Goal: Task Accomplishment & Management: Manage account settings

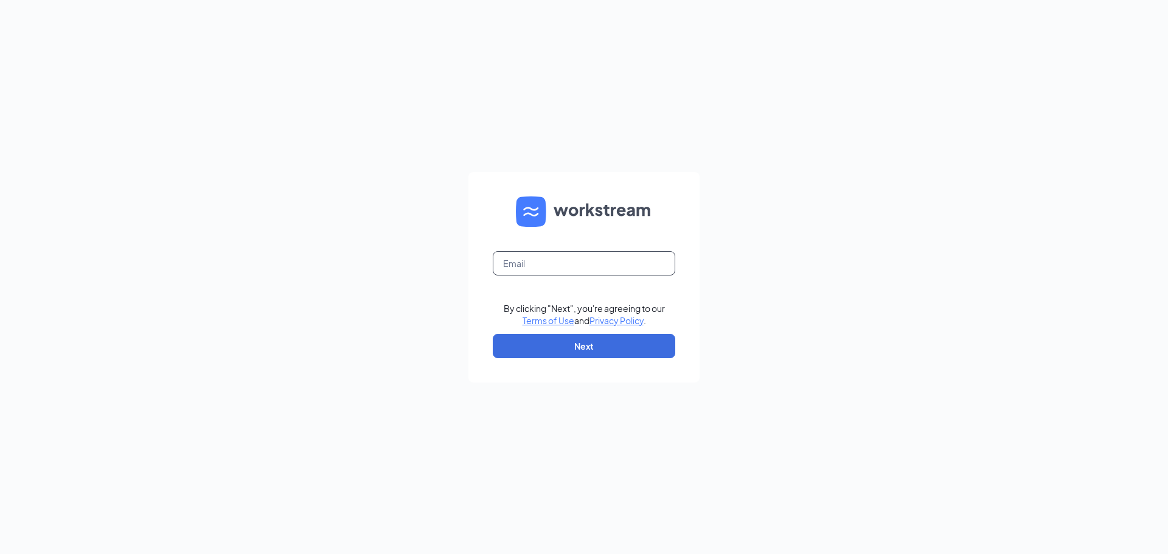
click at [526, 263] on input "text" at bounding box center [584, 263] width 183 height 24
type input "keaira.ford@monksbarandgrill.com"
click at [582, 334] on button "Next" at bounding box center [584, 346] width 183 height 24
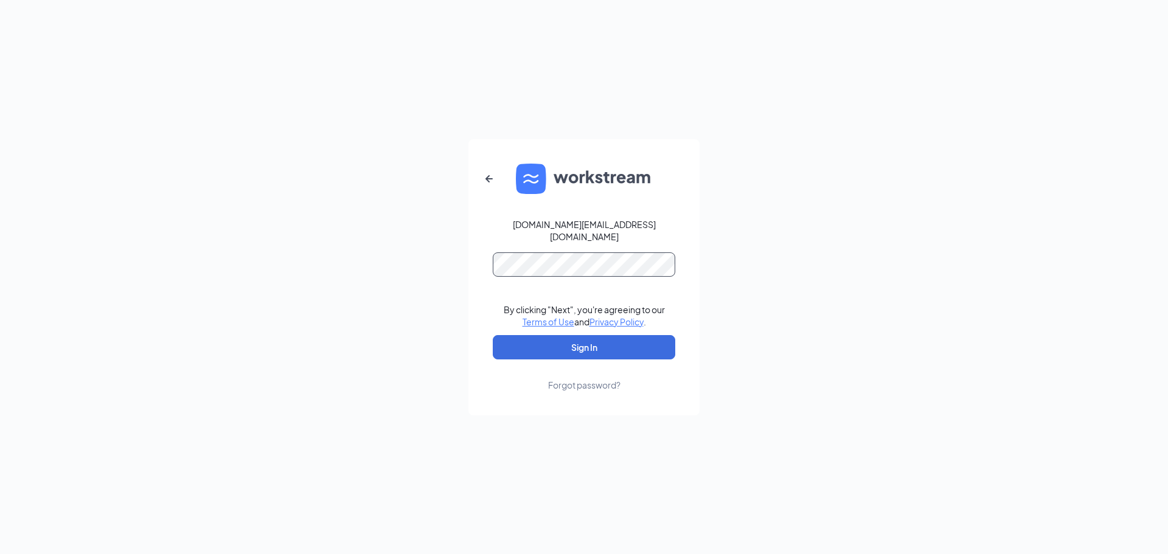
click at [493, 335] on button "Sign In" at bounding box center [584, 347] width 183 height 24
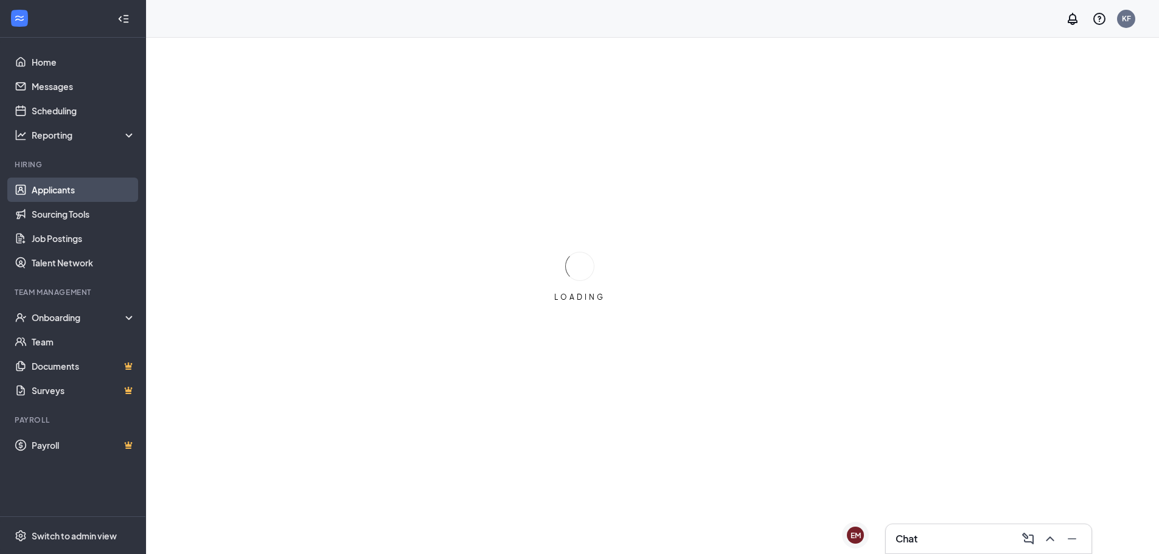
click at [55, 187] on link "Applicants" at bounding box center [84, 190] width 104 height 24
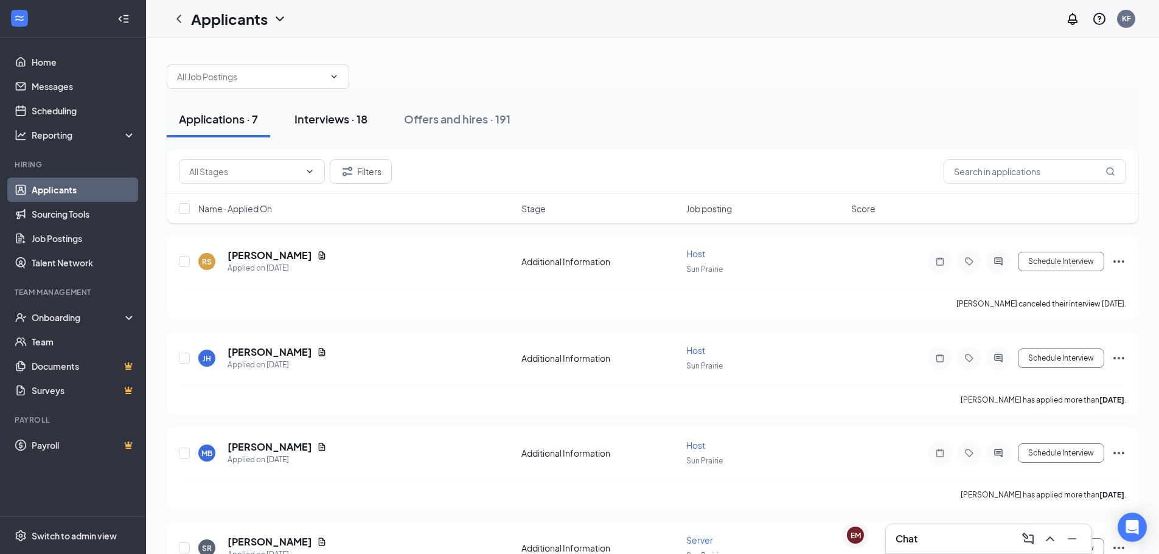
click at [334, 128] on button "Interviews · 18" at bounding box center [330, 119] width 97 height 37
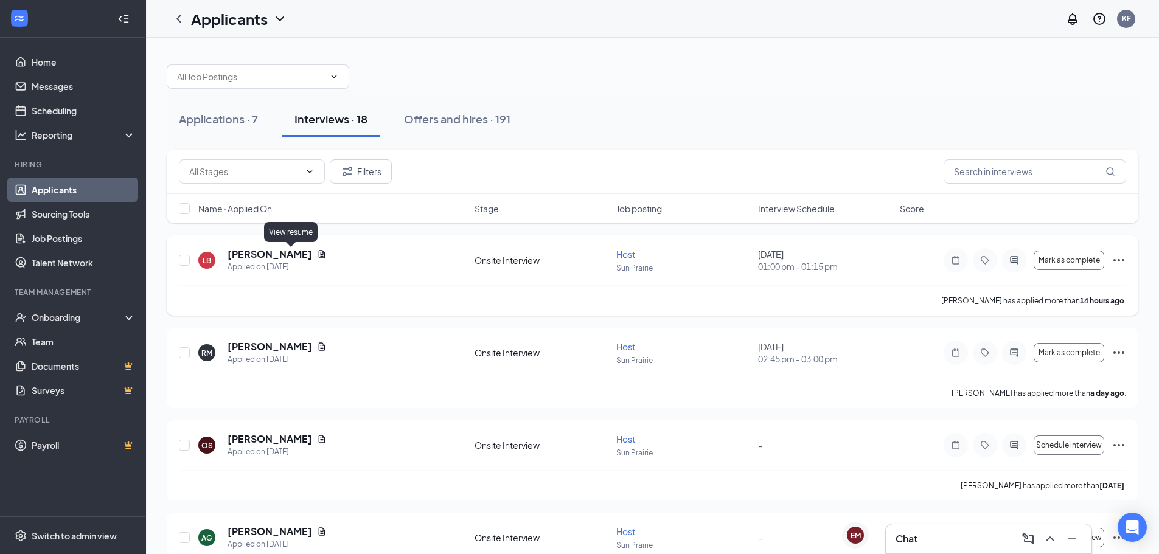
click at [319, 257] on icon "Document" at bounding box center [322, 254] width 7 height 8
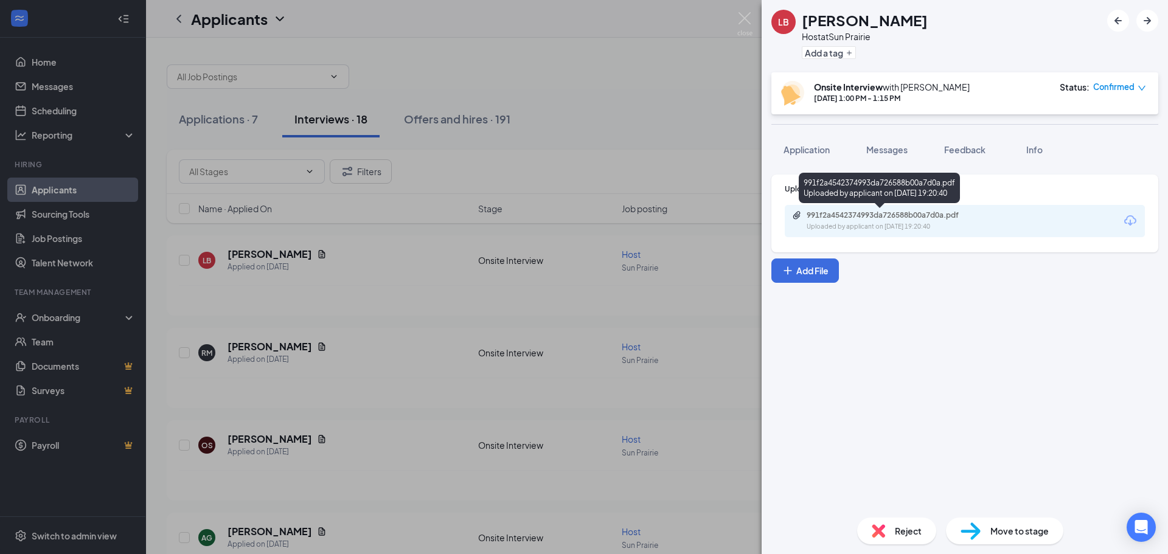
click at [854, 227] on div "Uploaded by applicant on [DATE] 19:20:40" at bounding box center [898, 227] width 183 height 10
click at [890, 151] on span "Messages" at bounding box center [887, 149] width 41 height 11
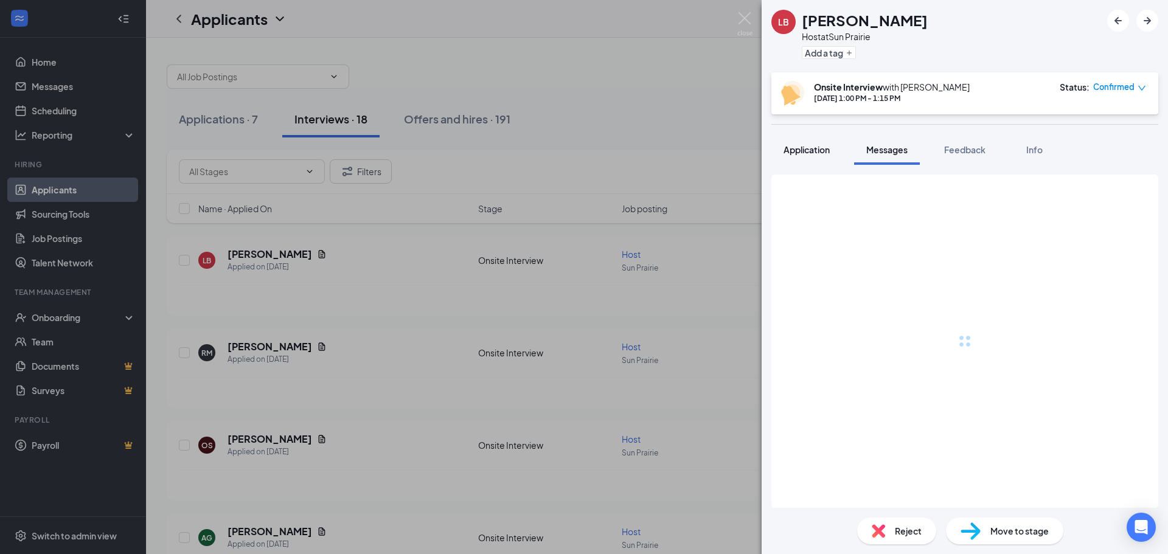
click at [808, 150] on span "Application" at bounding box center [807, 149] width 46 height 11
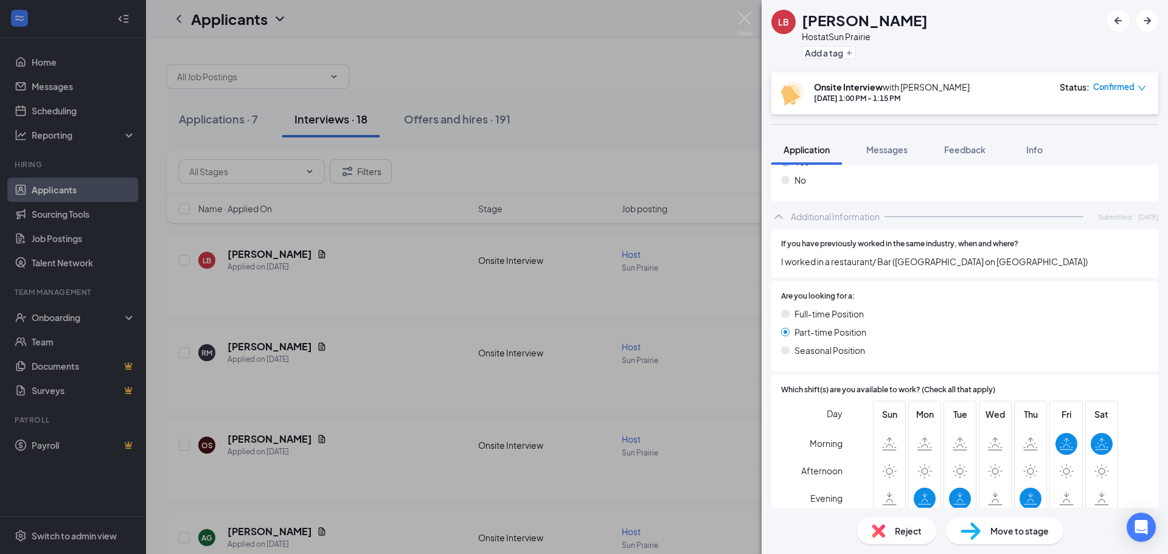
scroll to position [116, 0]
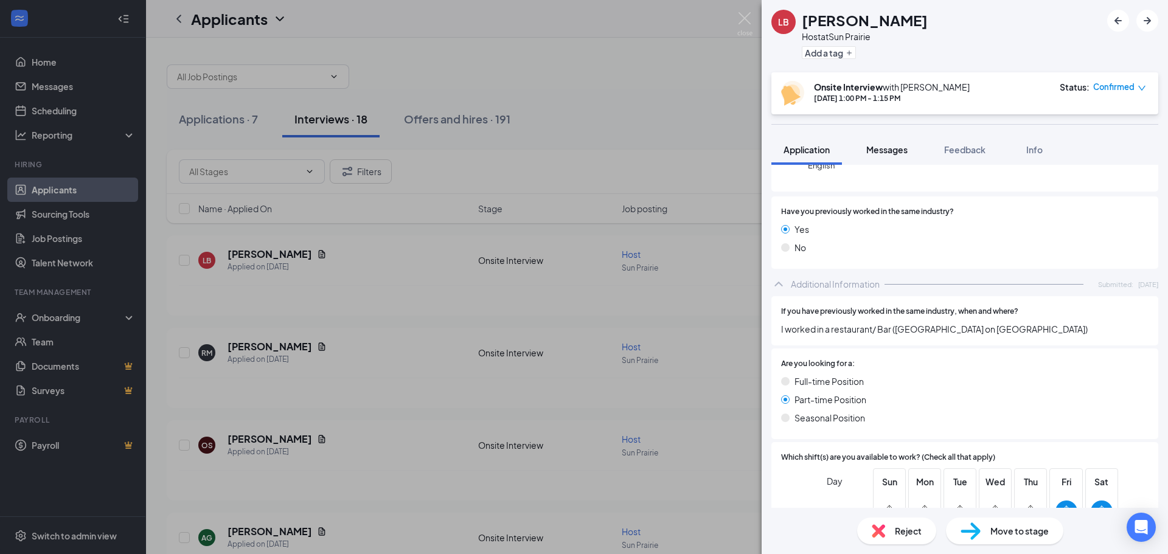
click at [901, 142] on button "Messages" at bounding box center [887, 149] width 66 height 30
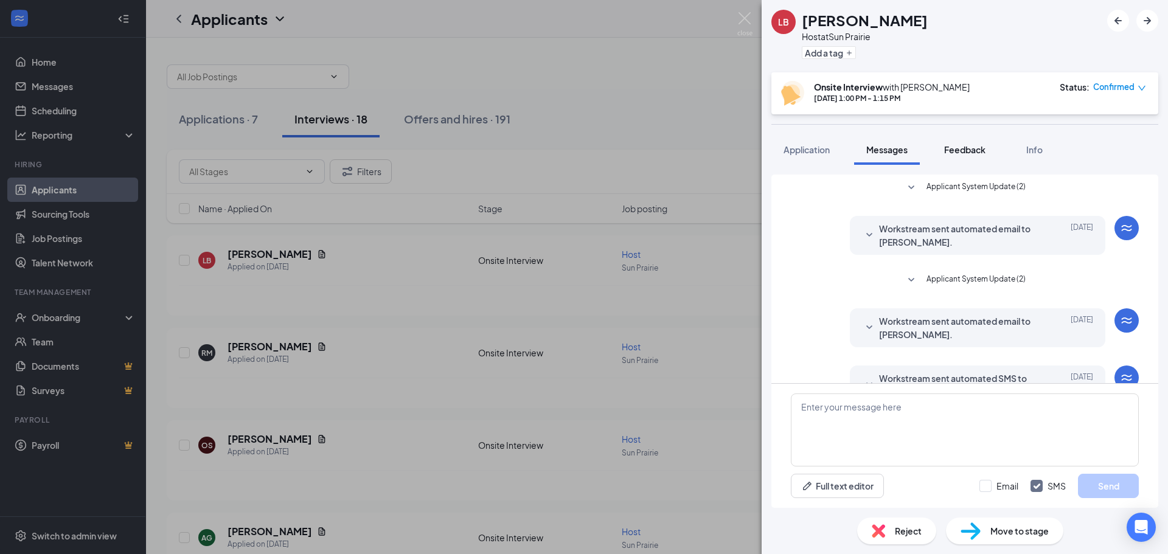
scroll to position [167, 0]
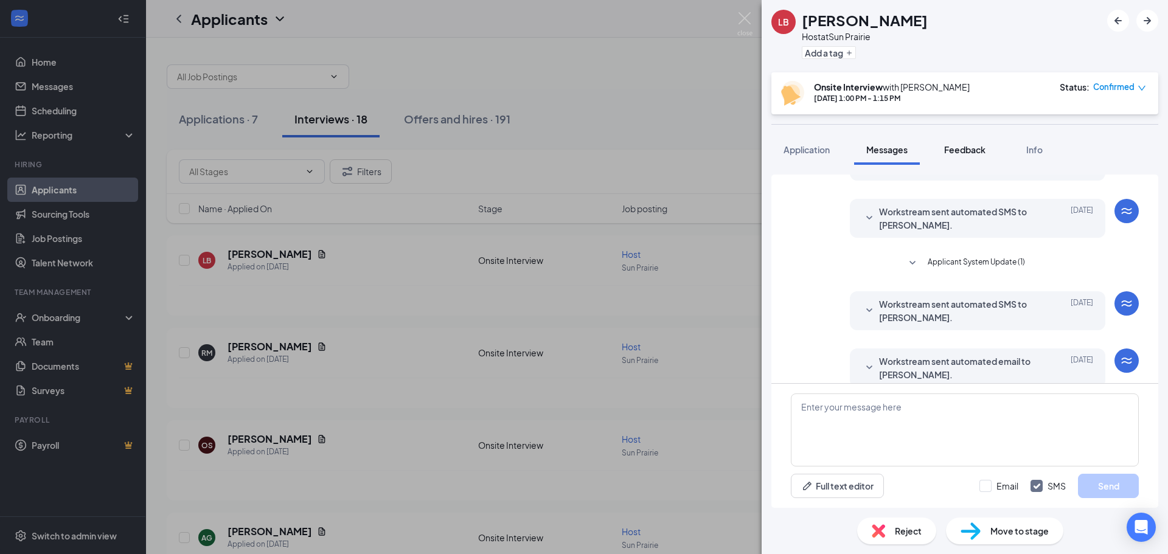
click at [962, 145] on span "Feedback" at bounding box center [964, 149] width 41 height 11
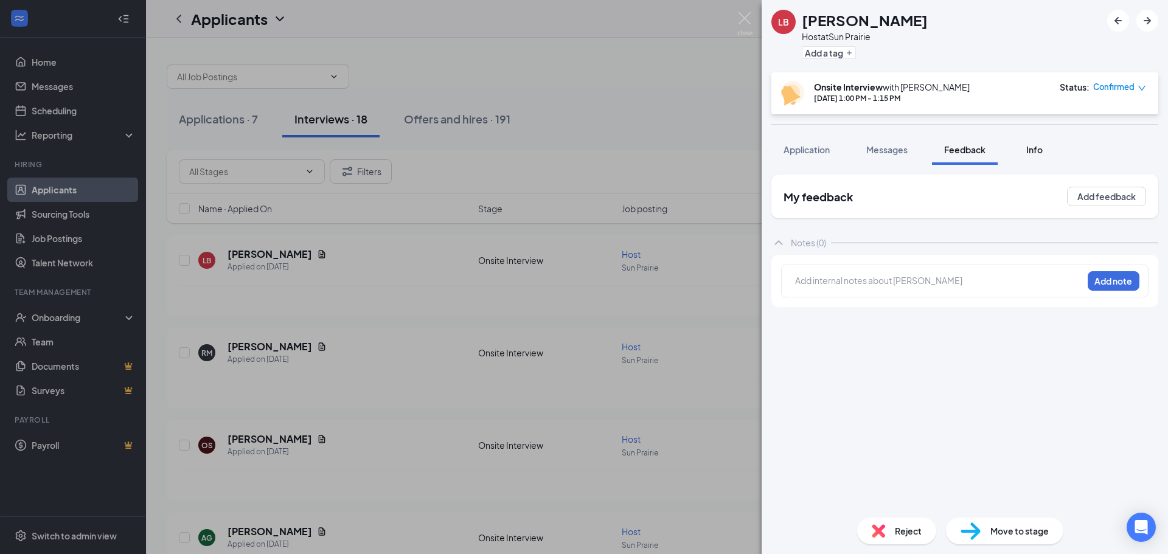
click at [1014, 147] on button "Info" at bounding box center [1034, 149] width 49 height 30
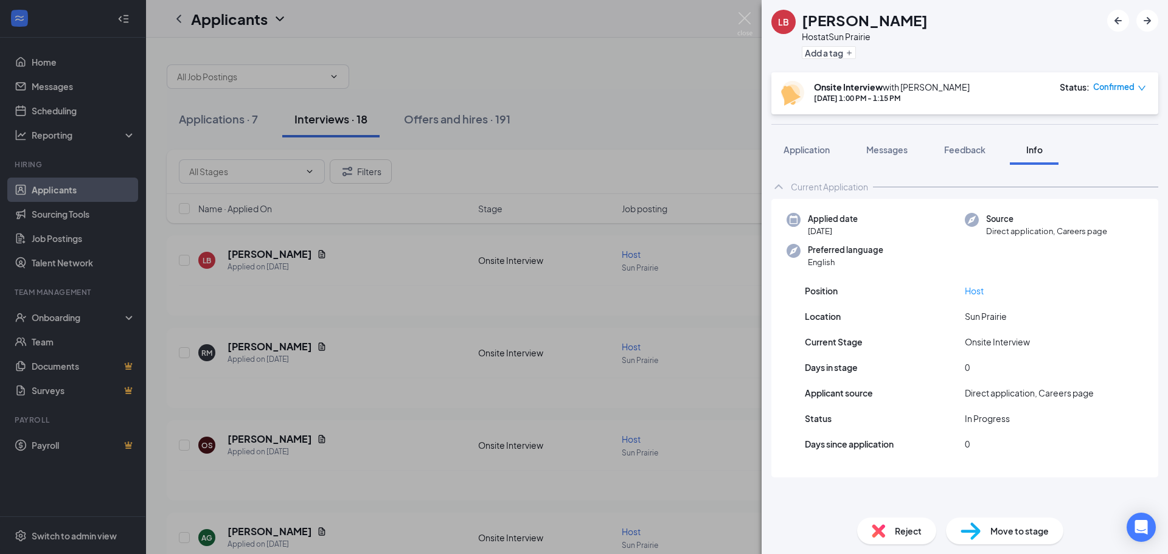
click at [602, 134] on div "LB [PERSON_NAME] Host at [GEOGRAPHIC_DATA] Add a tag Onsite Interview with [PER…" at bounding box center [584, 277] width 1168 height 554
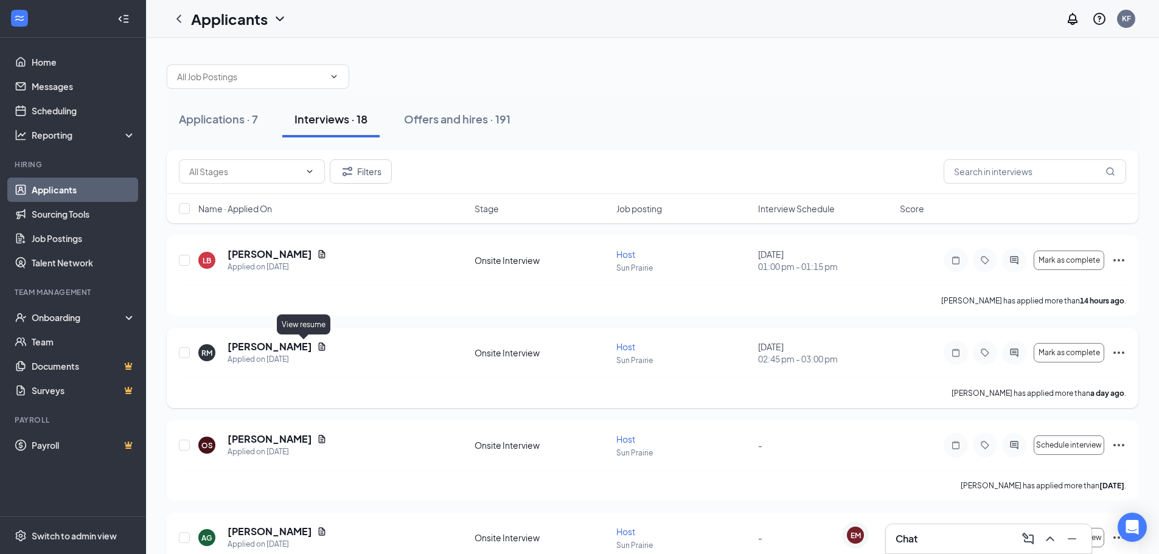
click at [317, 350] on icon "Document" at bounding box center [322, 347] width 10 height 10
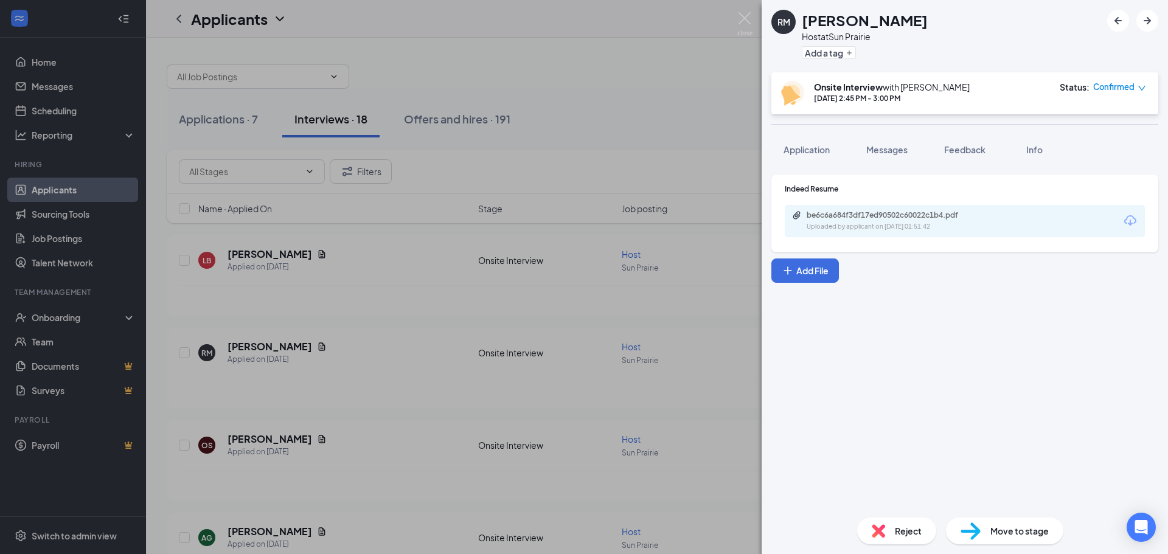
click at [848, 223] on div "Uploaded by applicant on [DATE] 01:51:42" at bounding box center [898, 227] width 183 height 10
click at [616, 78] on div "RM [PERSON_NAME] Host at [GEOGRAPHIC_DATA] Add a tag Onsite Interview with [PER…" at bounding box center [584, 277] width 1168 height 554
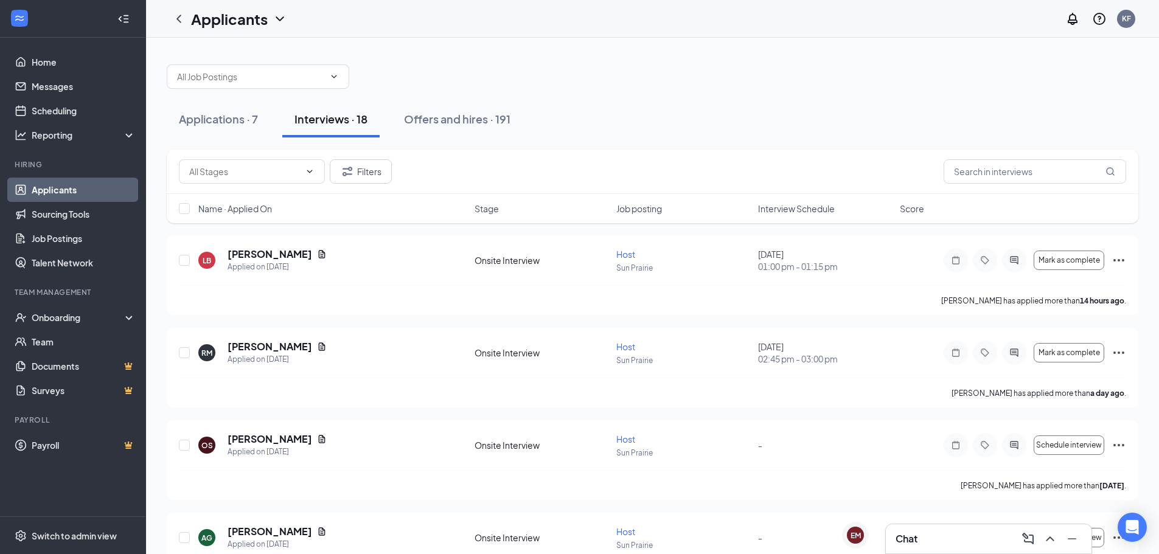
click at [1125, 20] on div "KF" at bounding box center [1126, 18] width 9 height 10
click at [1130, 20] on div "KF" at bounding box center [1126, 18] width 9 height 10
click at [1070, 188] on div "Log out" at bounding box center [1065, 186] width 131 height 12
